Goal: Task Accomplishment & Management: Complete application form

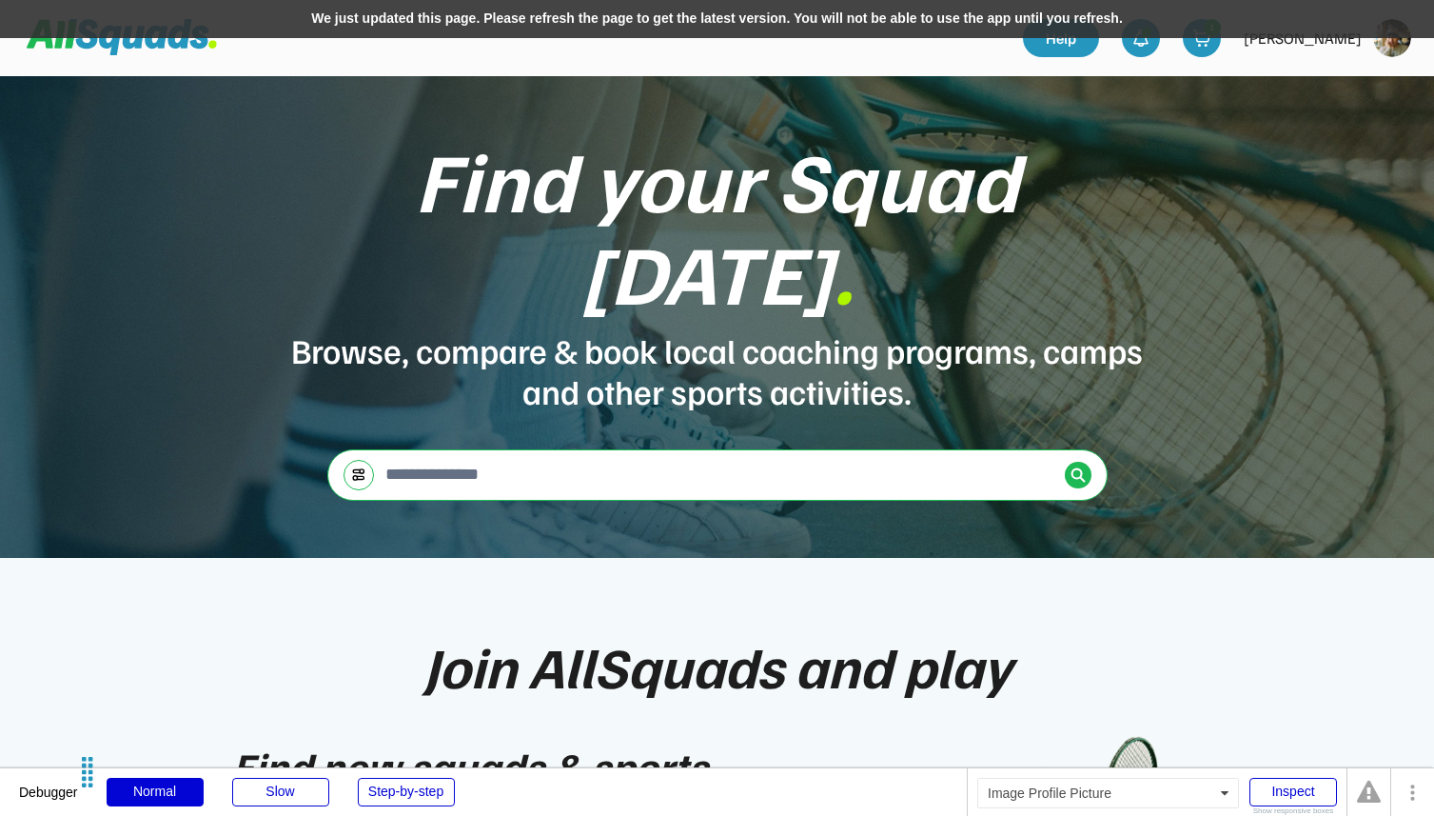
click at [1391, 56] on img at bounding box center [1392, 38] width 38 height 38
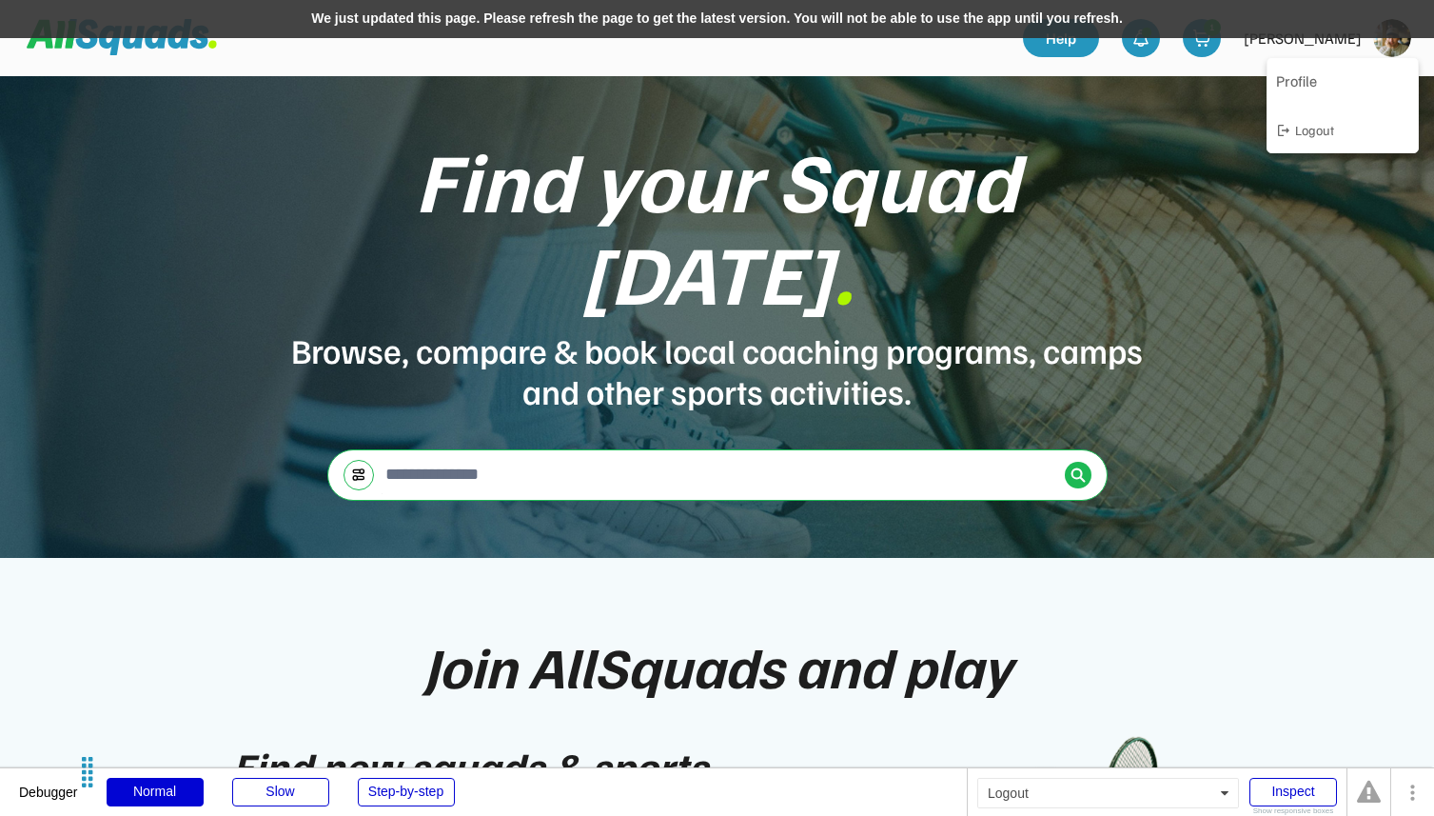
click at [1320, 133] on div "Logout" at bounding box center [1352, 130] width 114 height 20
click at [891, 21] on div "We just updated this page. Please refresh the page to get the latest version. Y…" at bounding box center [717, 19] width 1434 height 38
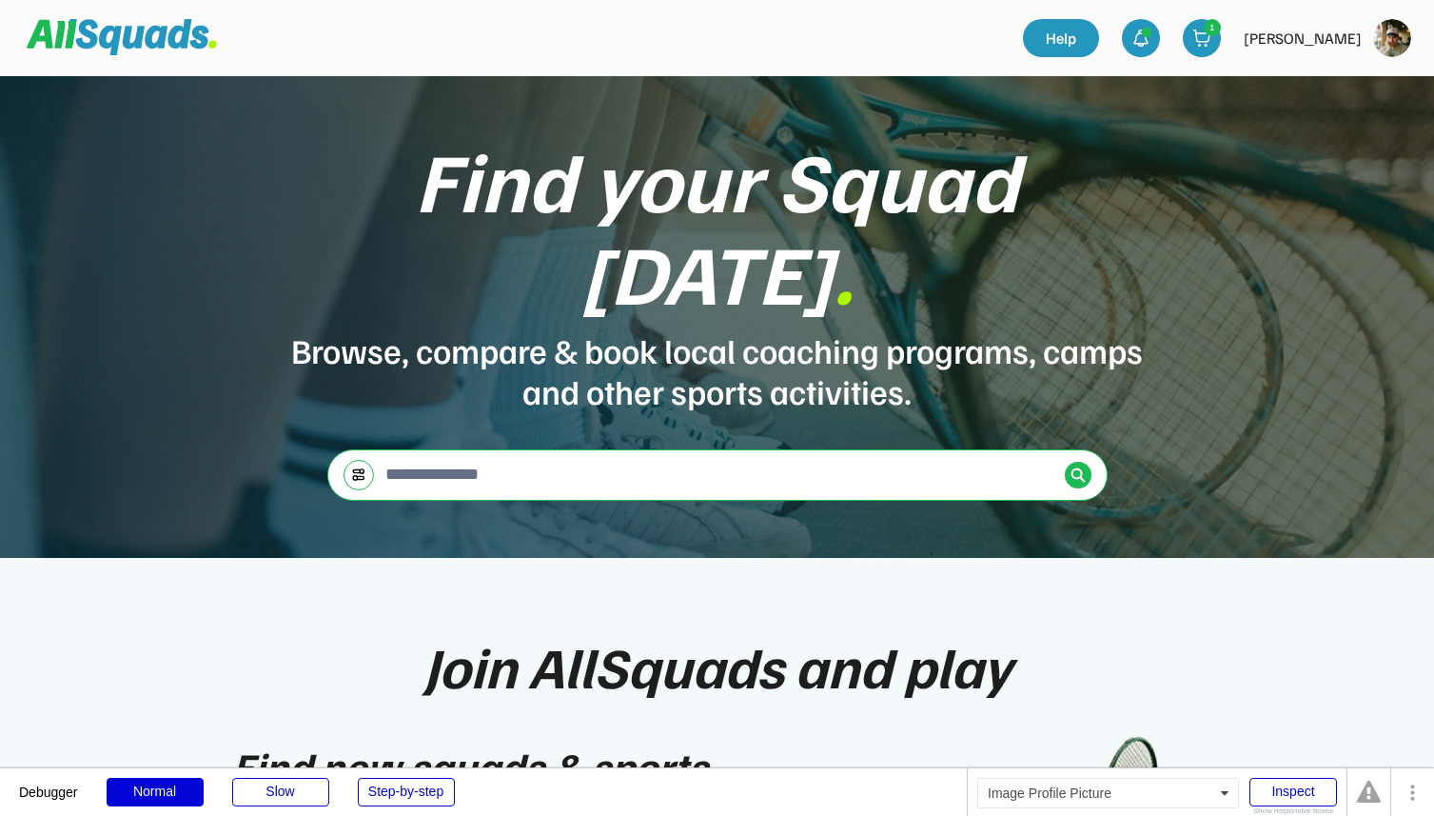
click at [1400, 42] on img at bounding box center [1392, 38] width 38 height 38
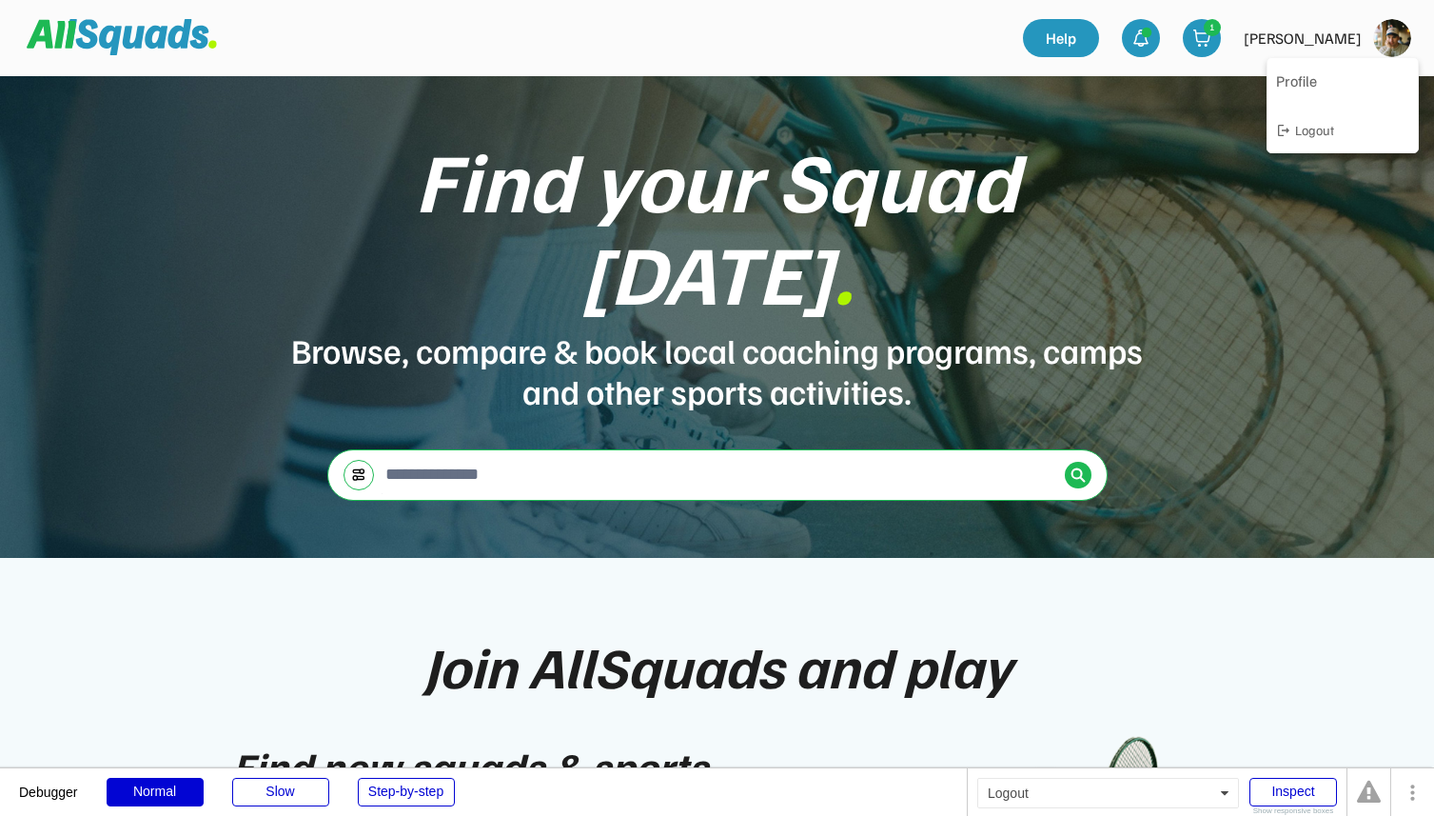
click at [1322, 138] on div "Logout" at bounding box center [1352, 130] width 114 height 20
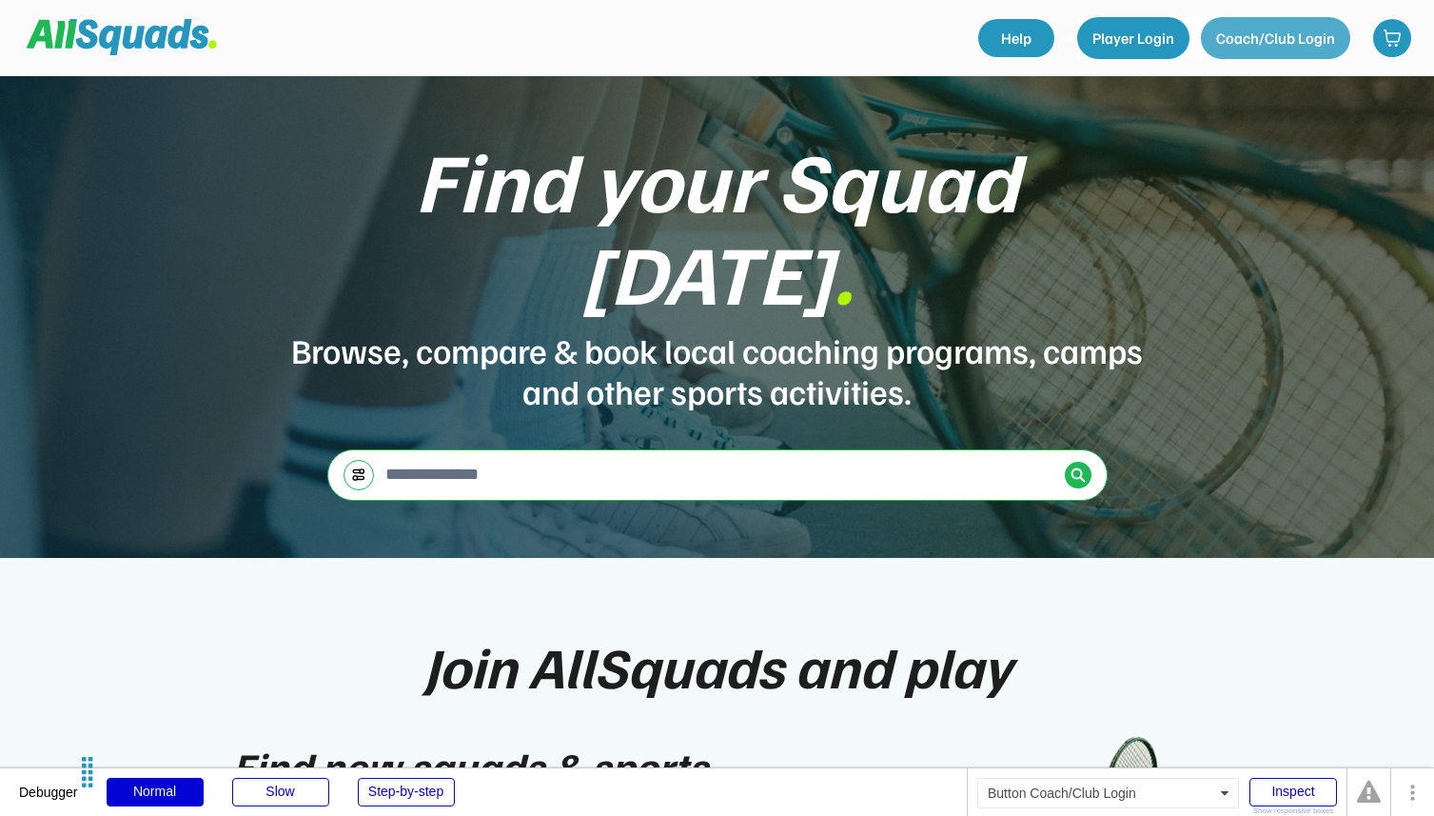
click at [1304, 40] on button "Coach/Club Login" at bounding box center [1275, 38] width 149 height 42
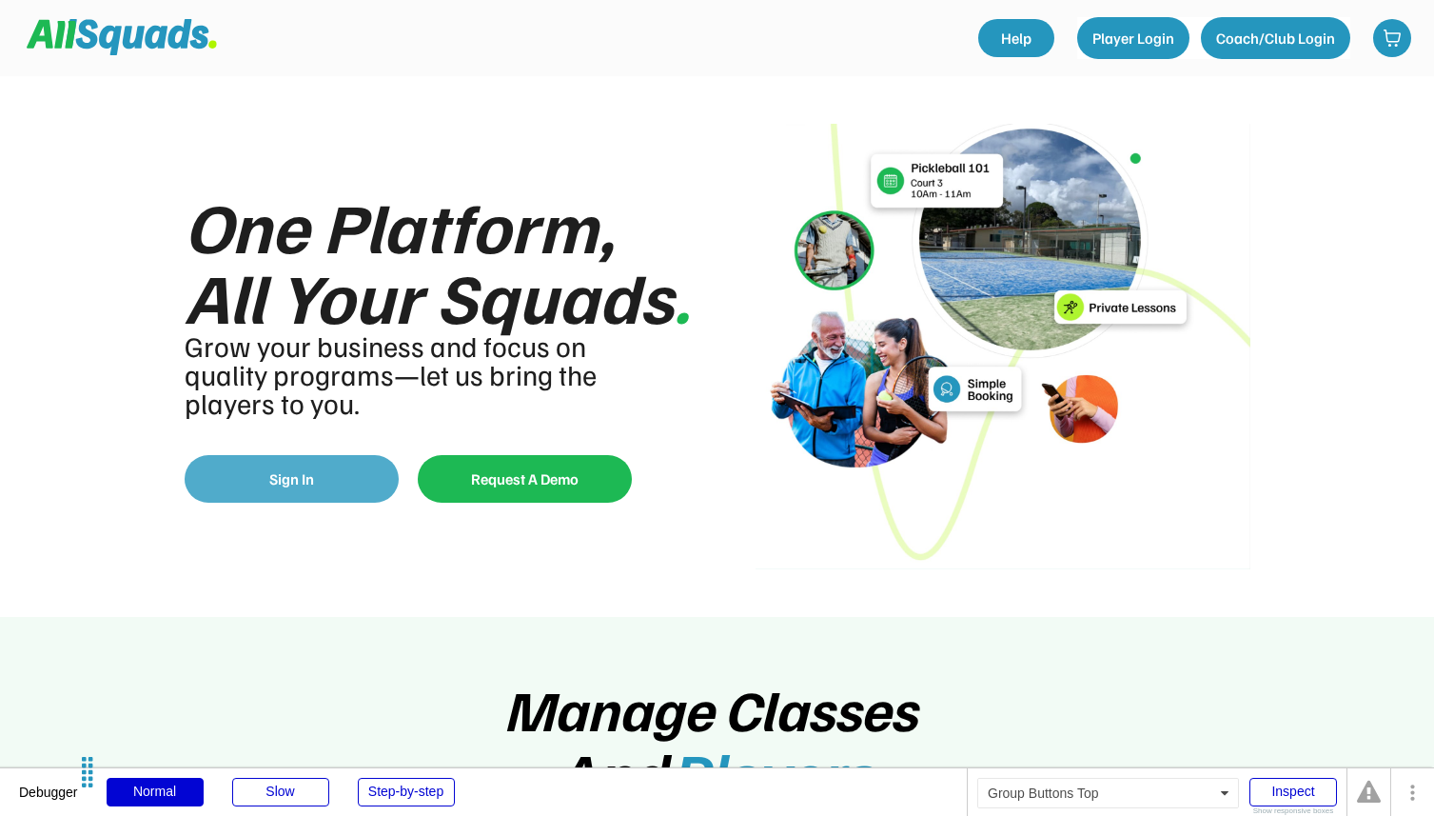
click at [338, 483] on button "Sign In" at bounding box center [292, 479] width 214 height 48
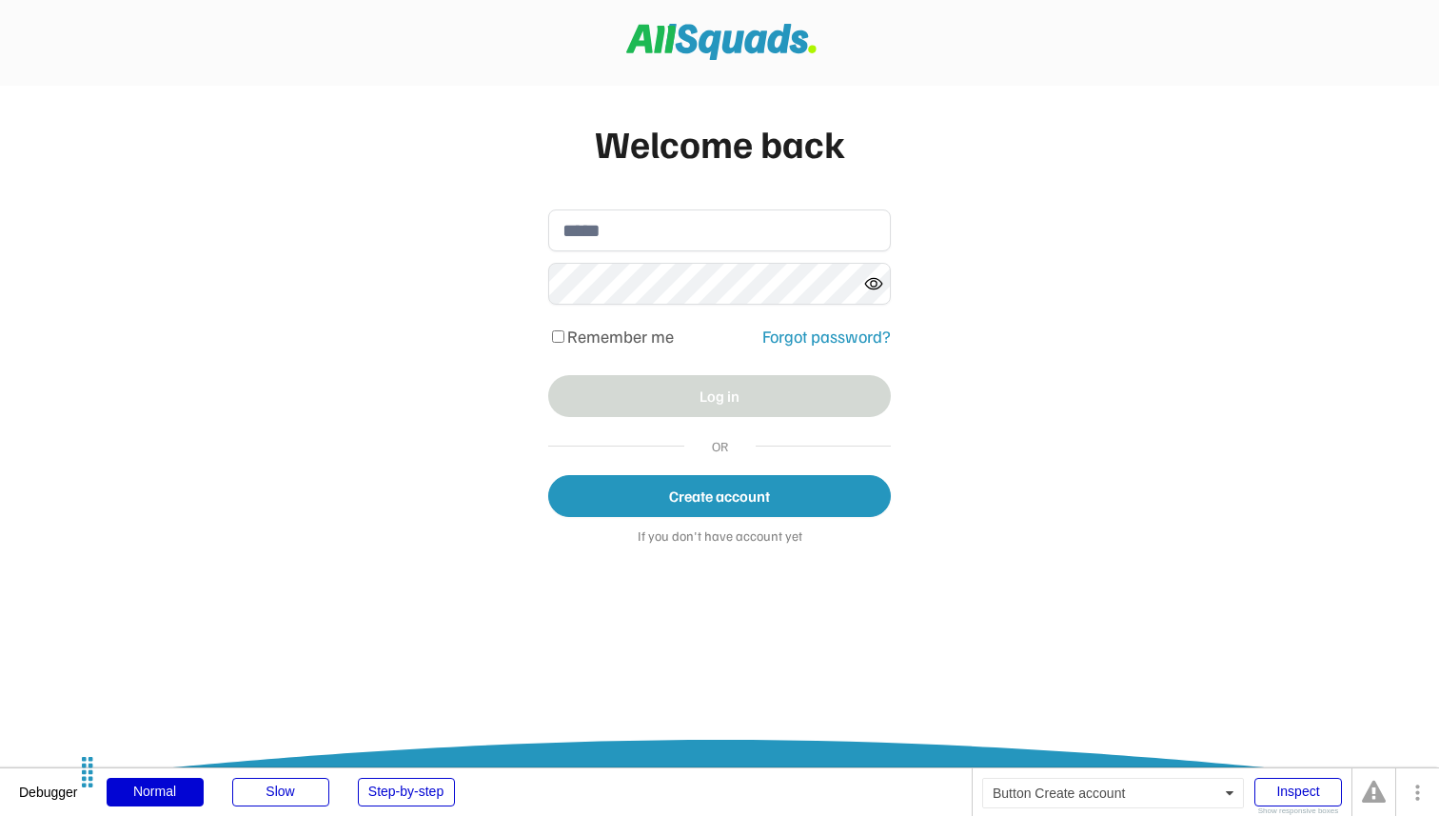
click at [742, 512] on button "Create account" at bounding box center [719, 496] width 343 height 42
select select "******"
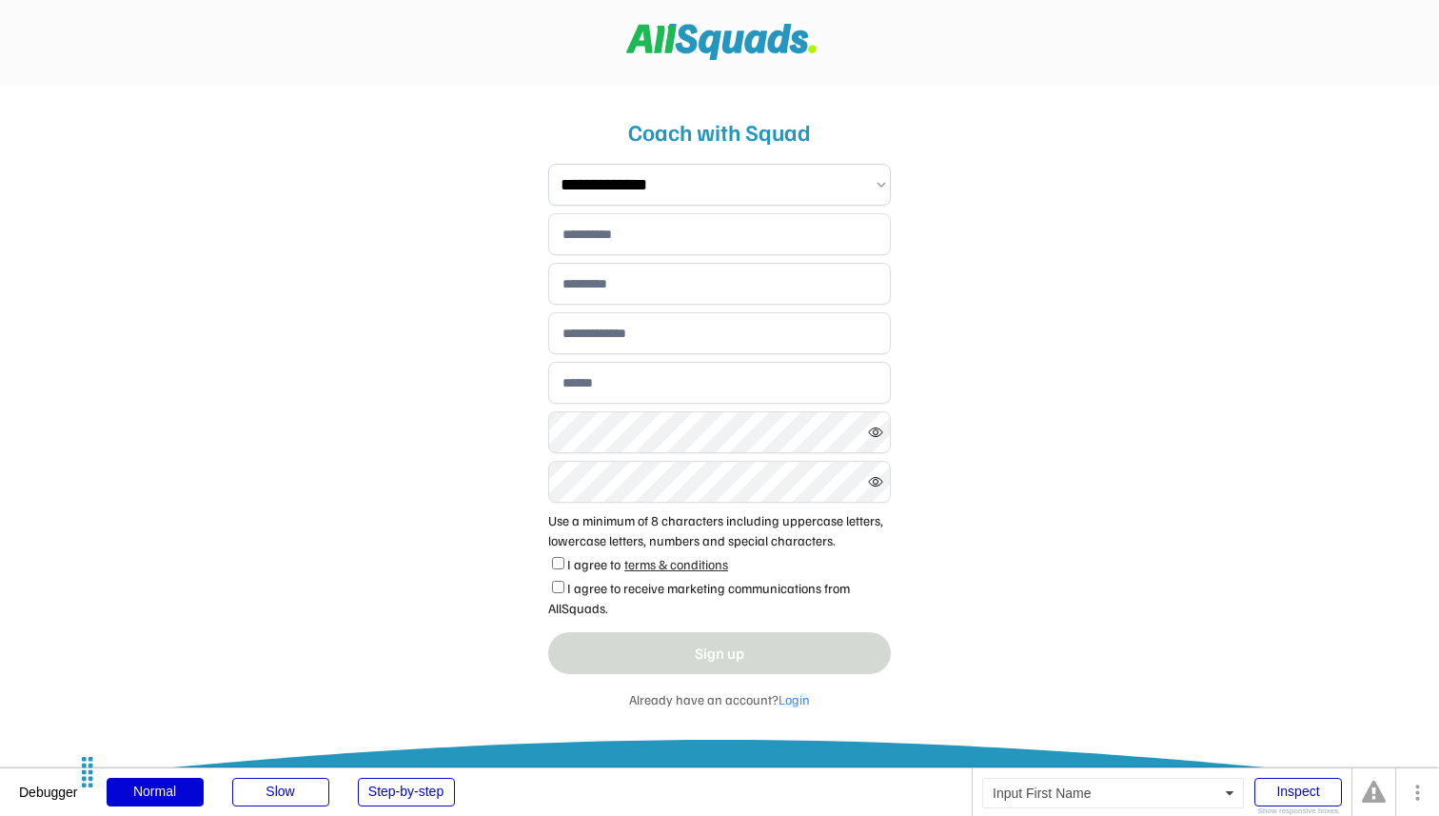
click at [611, 232] on input "input" at bounding box center [719, 234] width 343 height 42
click at [447, 216] on div "**********" at bounding box center [719, 583] width 1439 height 1166
click at [622, 249] on input "input" at bounding box center [719, 234] width 343 height 42
click at [620, 343] on input "input" at bounding box center [719, 333] width 343 height 42
